Goal: Obtain resource: Download file/media

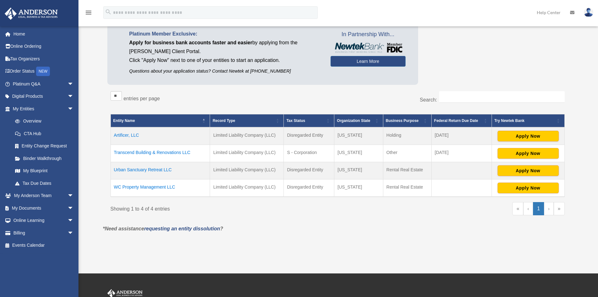
scroll to position [94, 0]
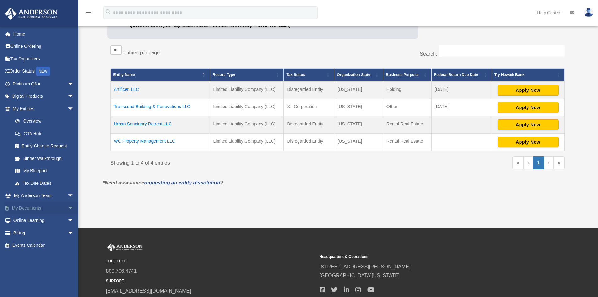
click at [27, 208] on link "My Documents arrow_drop_down" at bounding box center [43, 207] width 79 height 13
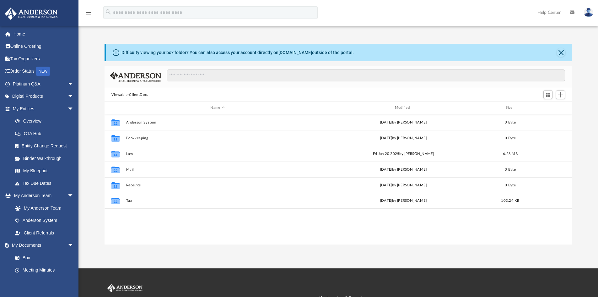
scroll to position [138, 463]
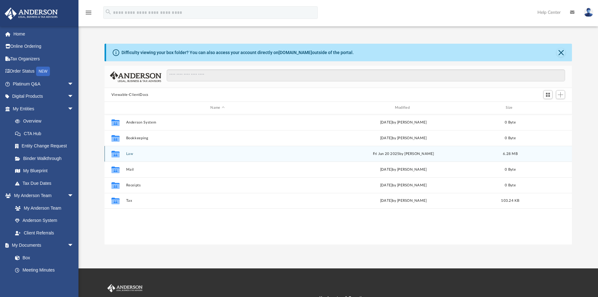
click at [128, 153] on button "Law" at bounding box center [217, 154] width 183 height 4
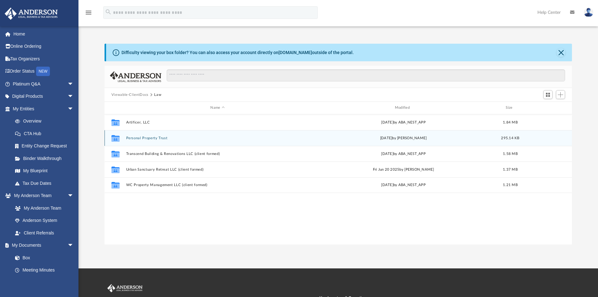
click at [143, 139] on button "Personal Property Trust" at bounding box center [217, 138] width 183 height 4
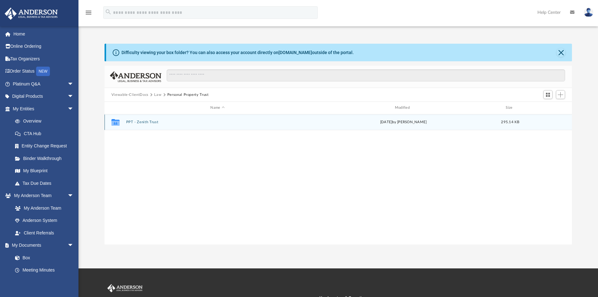
click at [151, 124] on button "PPT - Zenith Trust" at bounding box center [217, 122] width 183 height 4
click at [147, 121] on button "Zenith Trust .pdf" at bounding box center [217, 122] width 183 height 4
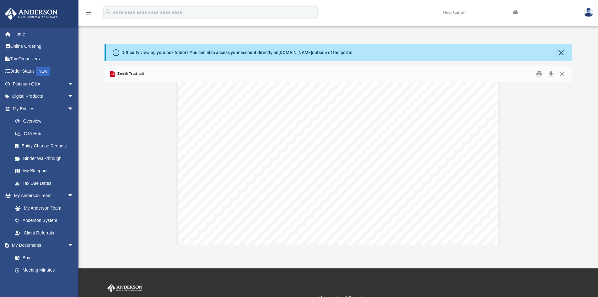
scroll to position [9353, 0]
